Goal: Information Seeking & Learning: Learn about a topic

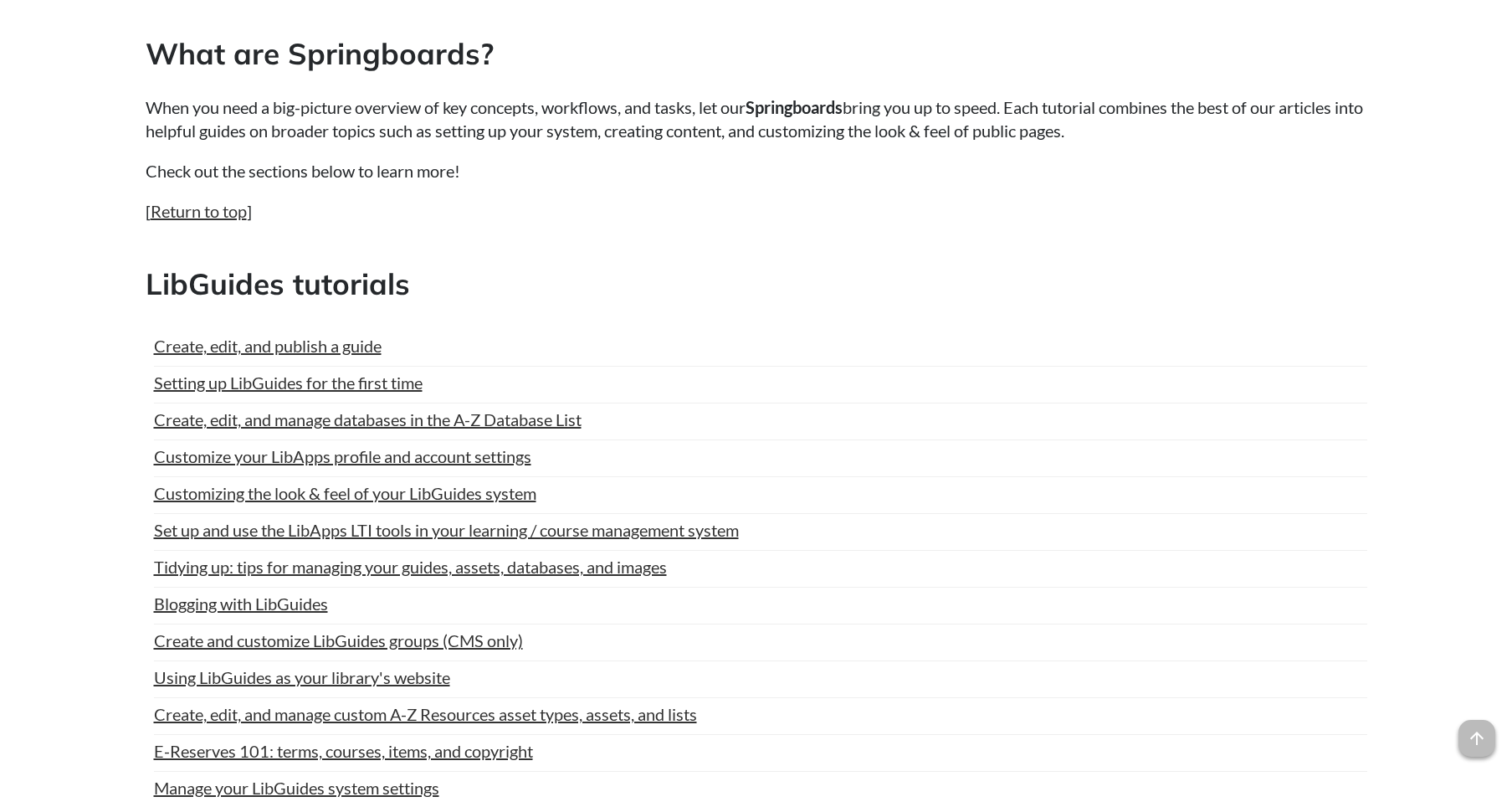
scroll to position [921, 0]
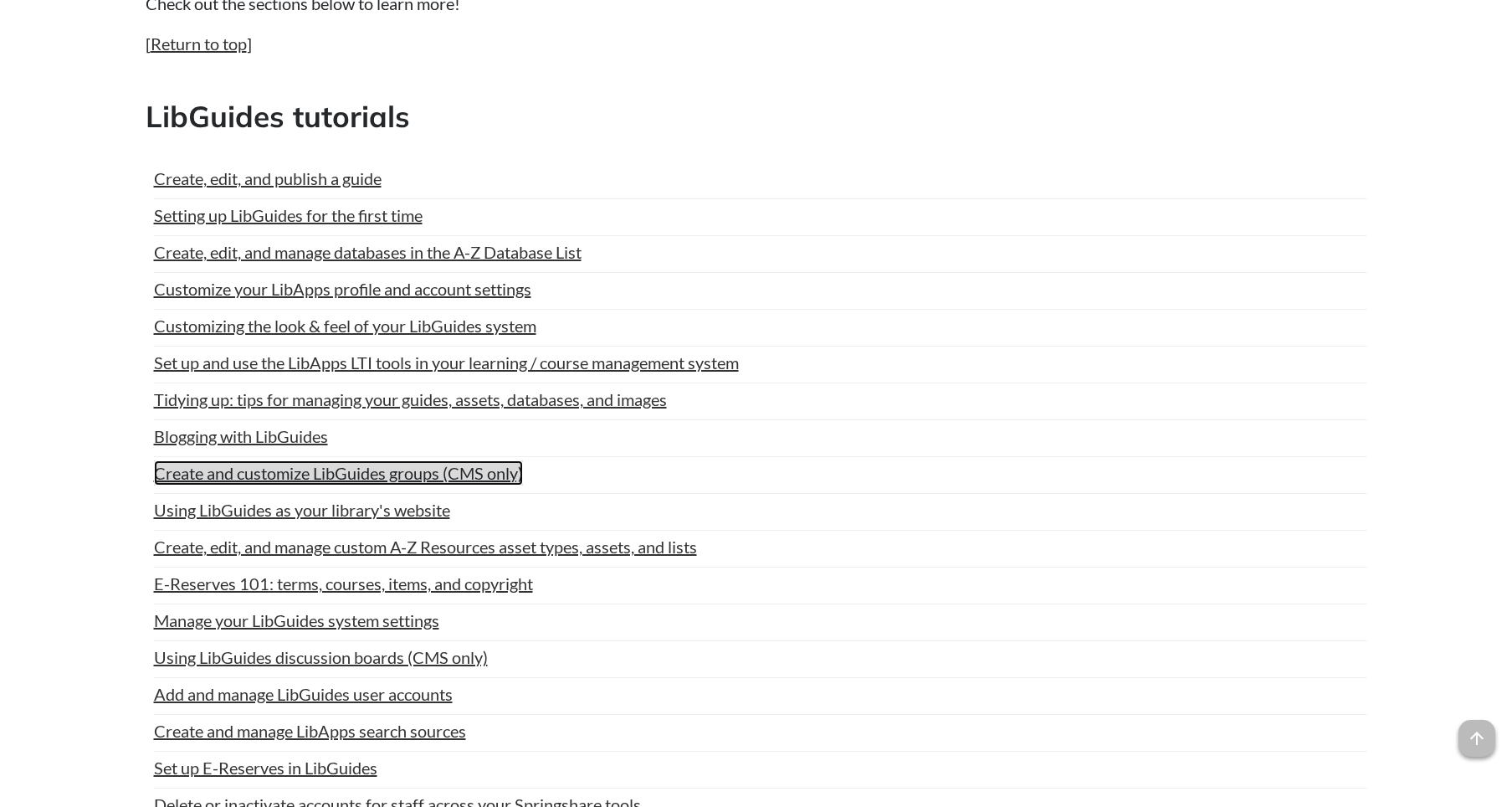
click at [431, 475] on link "Create and customize LibGuides groups (CMS only)" at bounding box center [338, 472] width 369 height 25
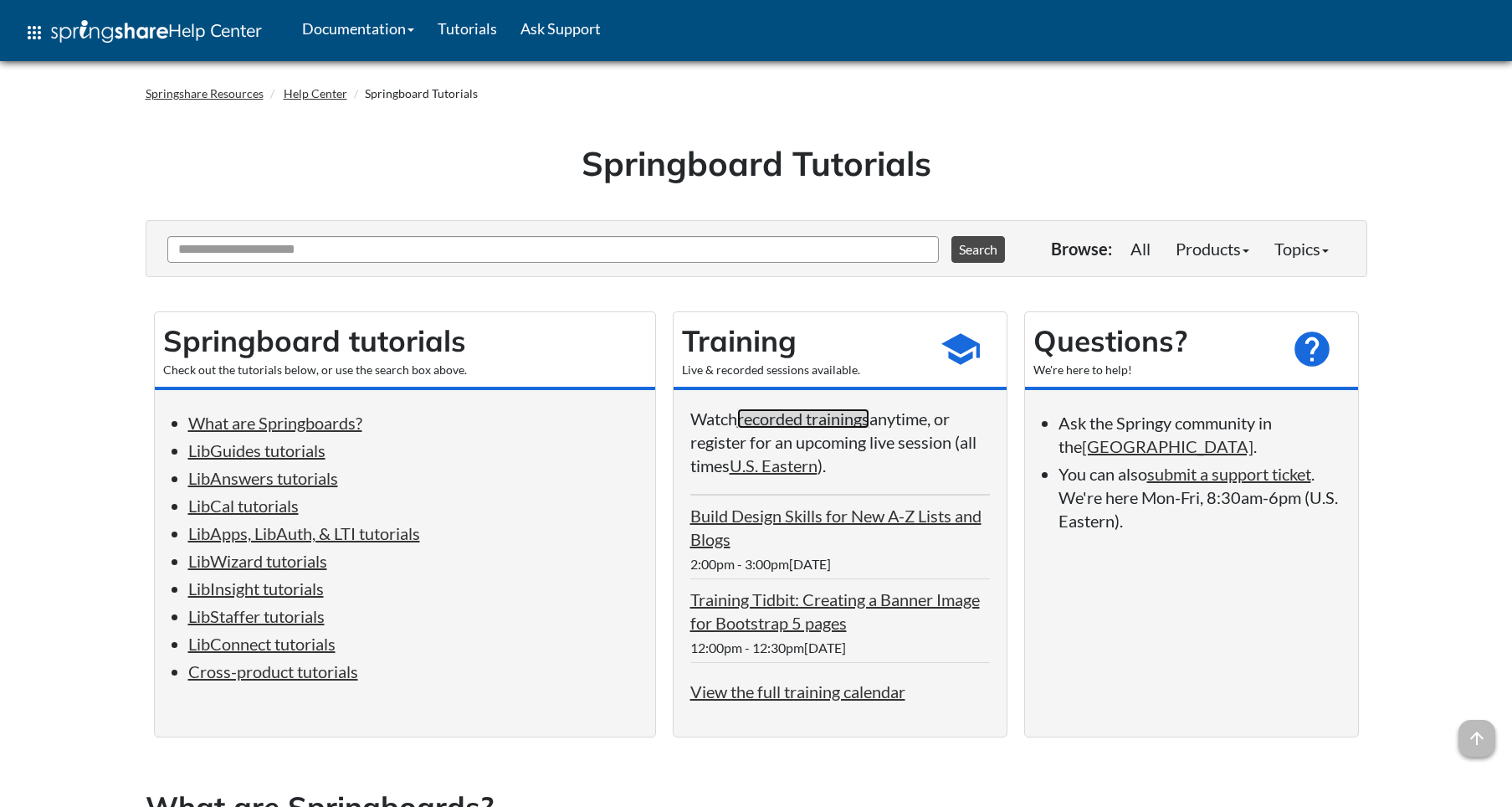
drag, startPoint x: 843, startPoint y: 412, endPoint x: 910, endPoint y: 420, distance: 67.5
click at [843, 412] on link "recorded trainings" at bounding box center [804, 419] width 132 height 20
